Goal: Navigation & Orientation: Find specific page/section

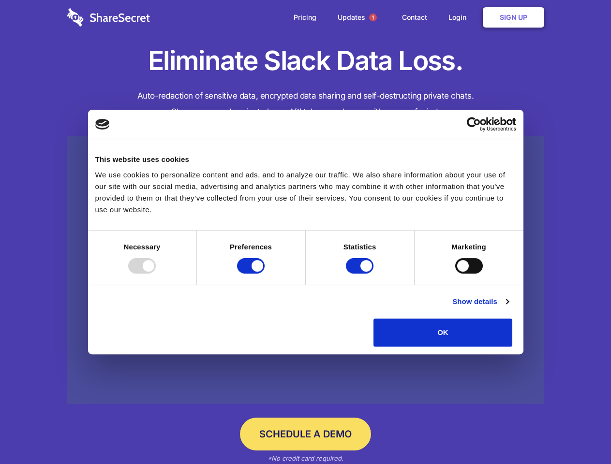
click at [156, 274] on div at bounding box center [142, 265] width 28 height 15
click at [265, 274] on input "Preferences" at bounding box center [251, 265] width 28 height 15
checkbox input "false"
click at [361, 274] on input "Statistics" at bounding box center [360, 265] width 28 height 15
checkbox input "false"
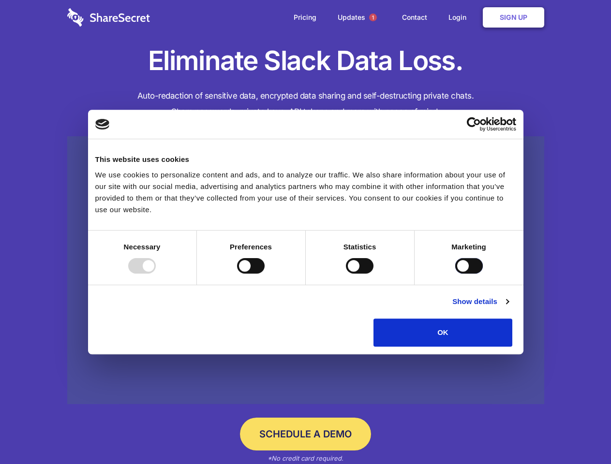
click at [455, 274] on input "Marketing" at bounding box center [469, 265] width 28 height 15
checkbox input "true"
click at [508, 308] on link "Show details" at bounding box center [480, 302] width 56 height 12
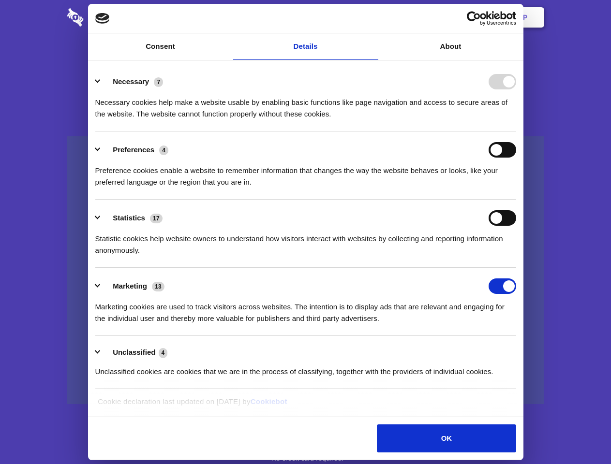
click at [516, 132] on li "Necessary 7 Necessary cookies help make a website usable by enabling basic func…" at bounding box center [305, 97] width 421 height 68
click at [372, 17] on span "1" at bounding box center [373, 18] width 8 height 8
